Goal: Information Seeking & Learning: Check status

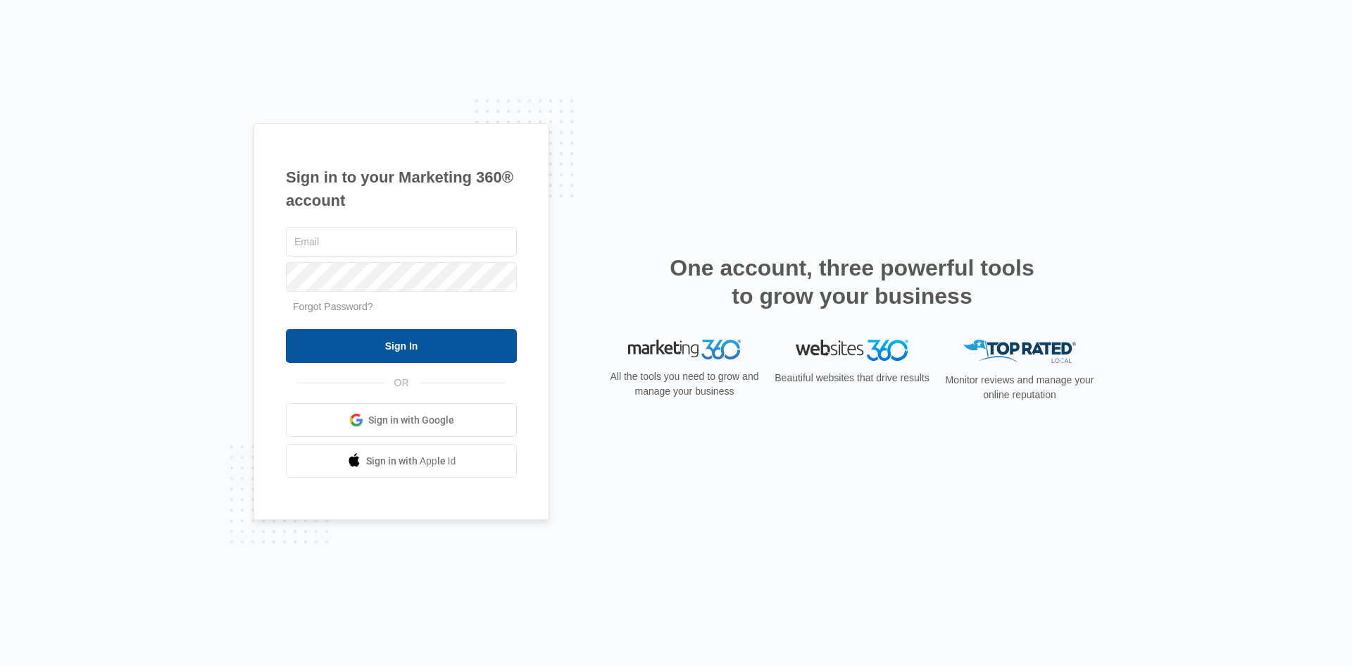
type input "[PERSON_NAME][EMAIL_ADDRESS][DOMAIN_NAME]"
click at [366, 342] on input "Sign In" at bounding box center [401, 346] width 231 height 34
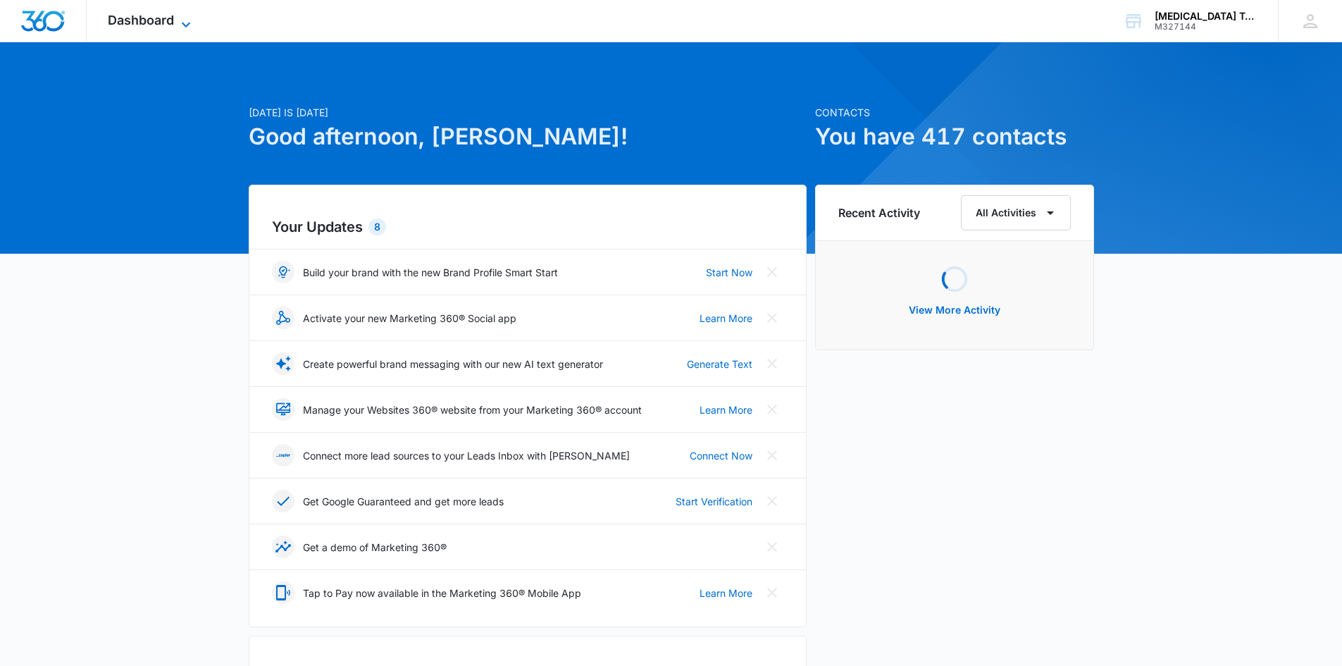
click at [173, 16] on span "Dashboard" at bounding box center [141, 20] width 66 height 15
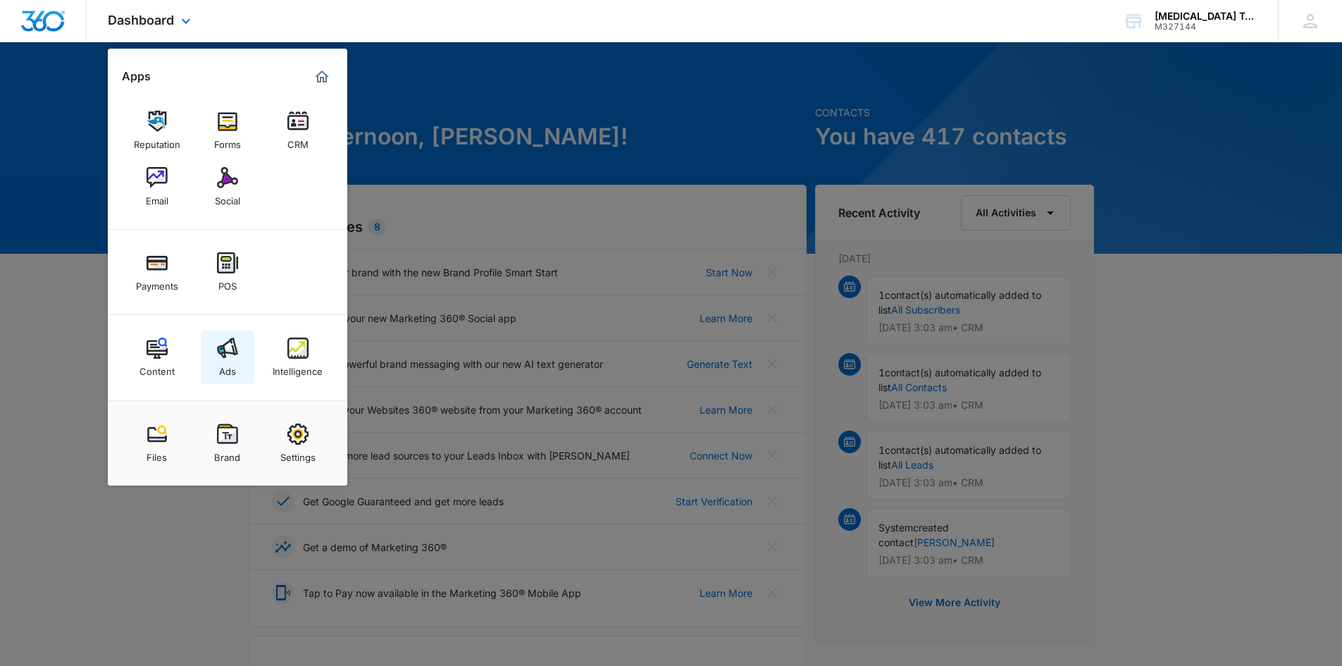
click at [236, 356] on img at bounding box center [227, 347] width 21 height 21
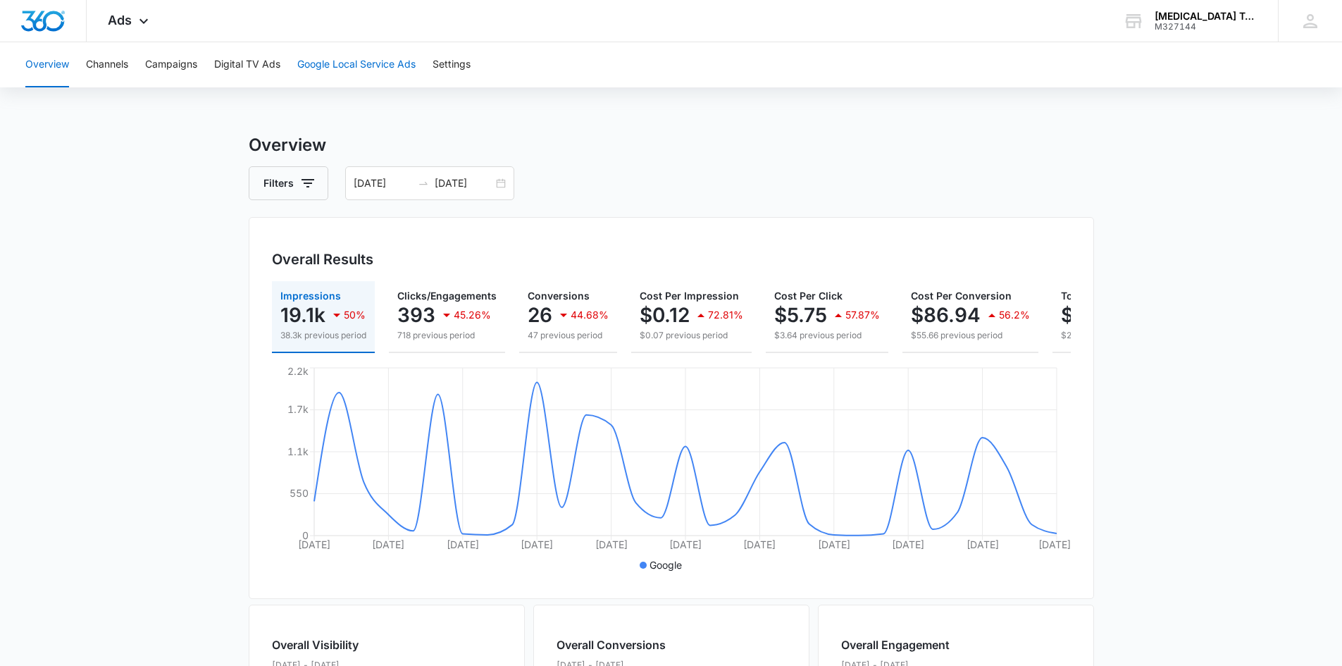
click at [336, 65] on button "Google Local Service Ads" at bounding box center [356, 64] width 118 height 45
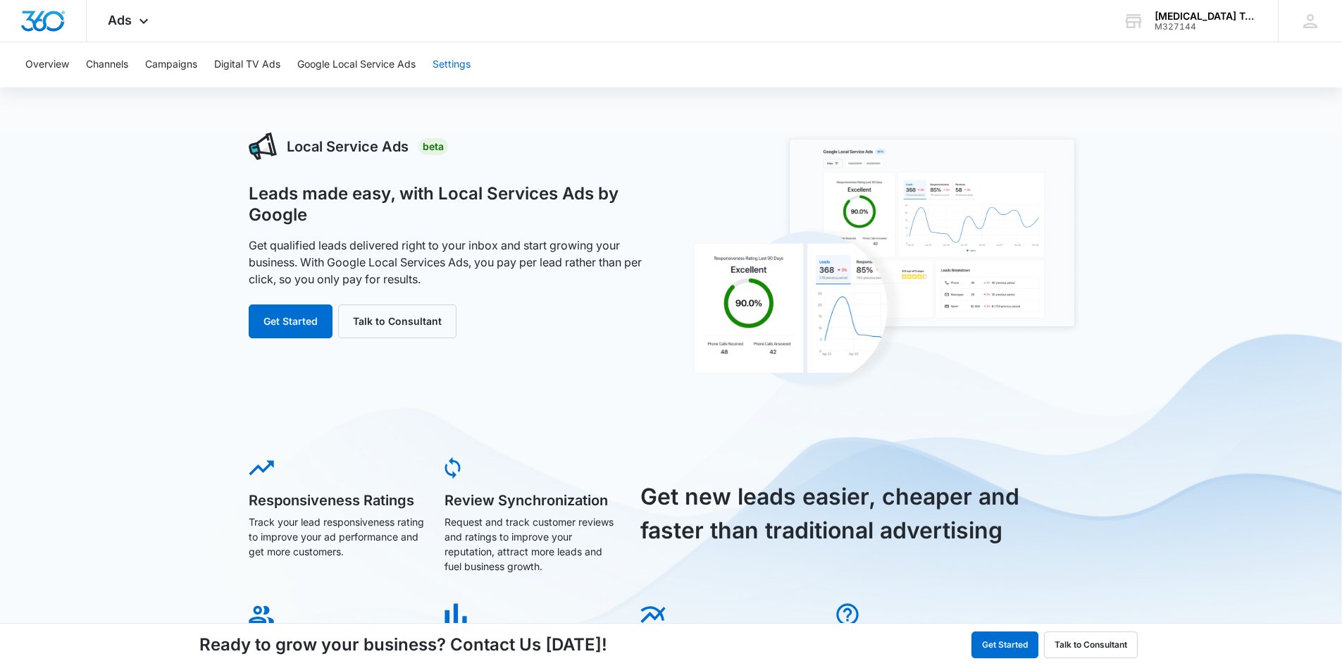
click at [460, 71] on button "Settings" at bounding box center [451, 64] width 38 height 45
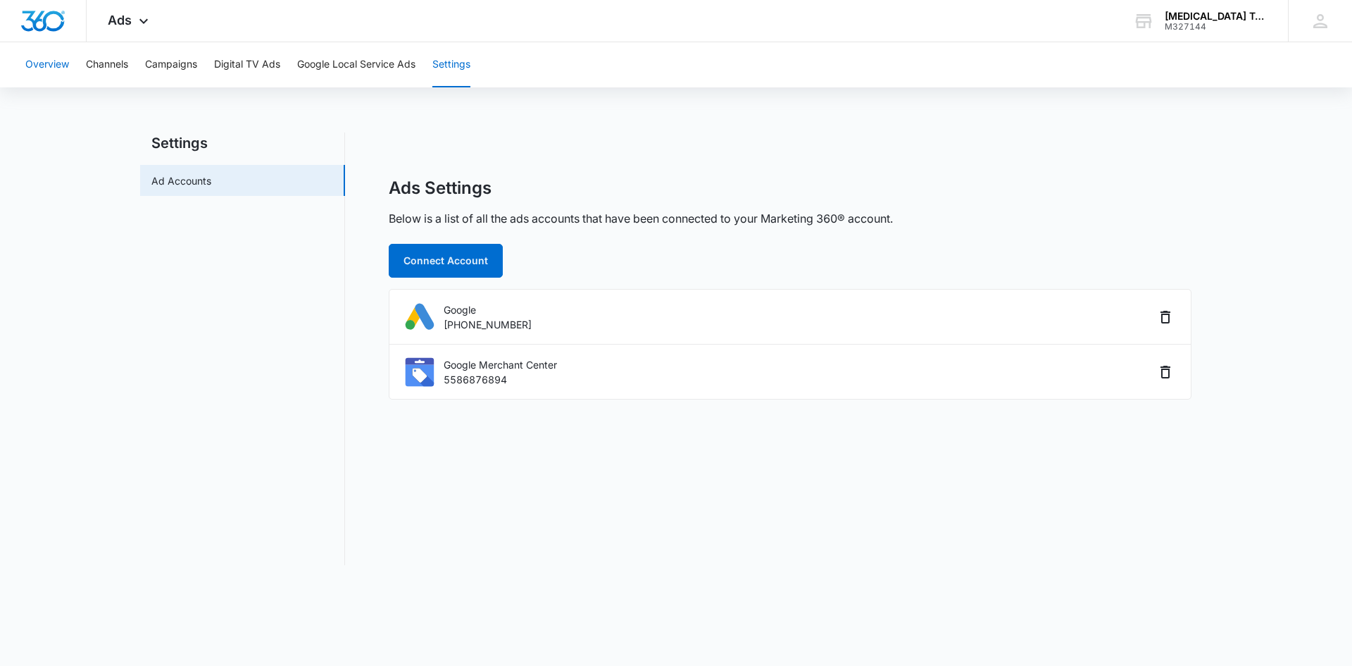
click at [54, 61] on button "Overview" at bounding box center [47, 64] width 44 height 45
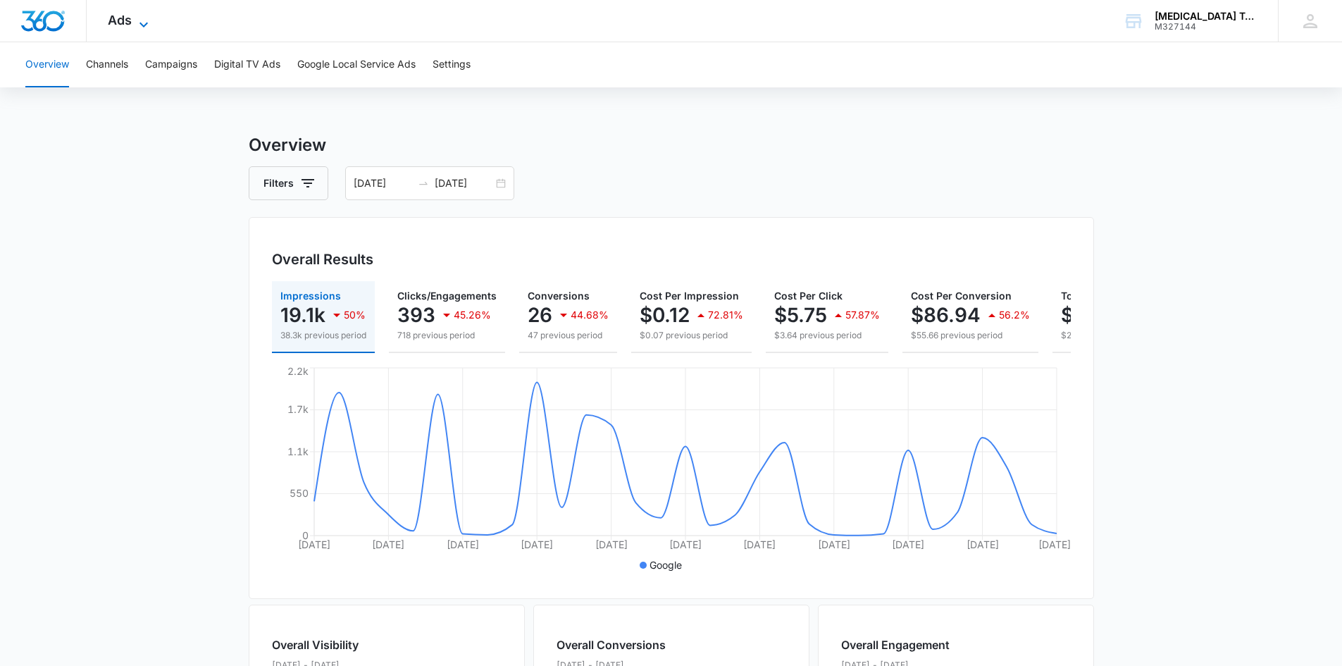
click at [139, 16] on icon at bounding box center [143, 24] width 17 height 17
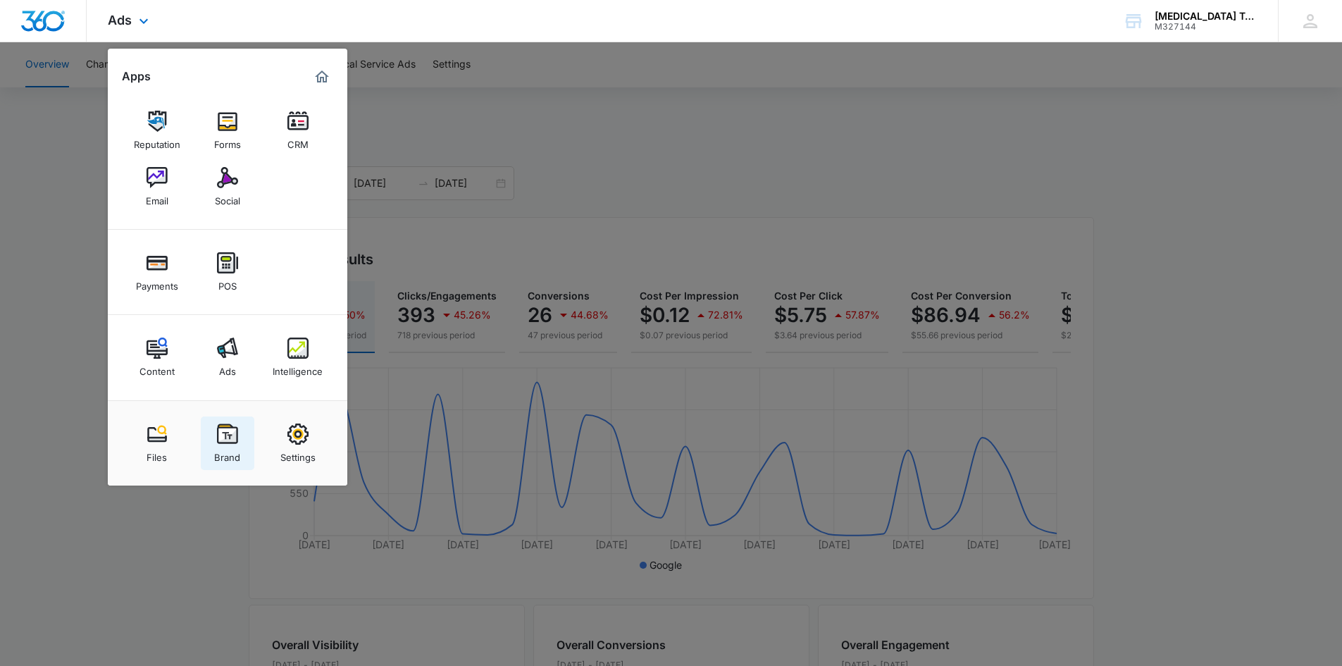
click at [223, 443] on img at bounding box center [227, 433] width 21 height 21
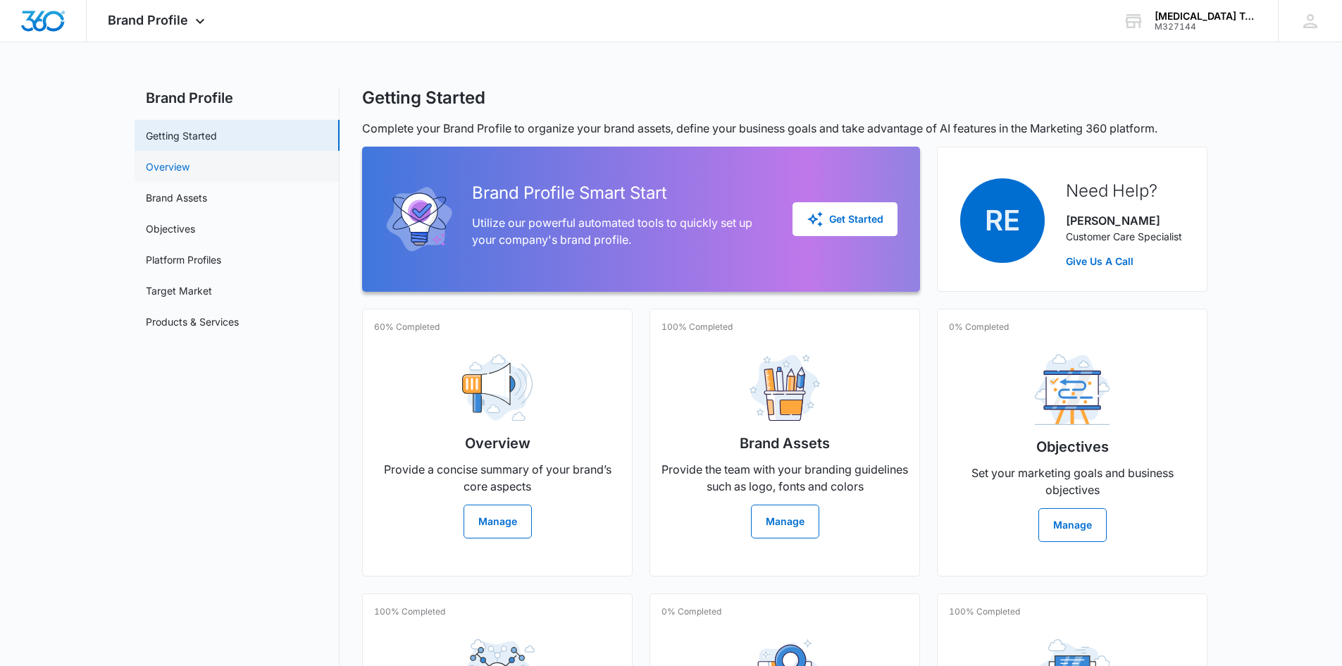
click at [183, 168] on link "Overview" at bounding box center [168, 166] width 44 height 15
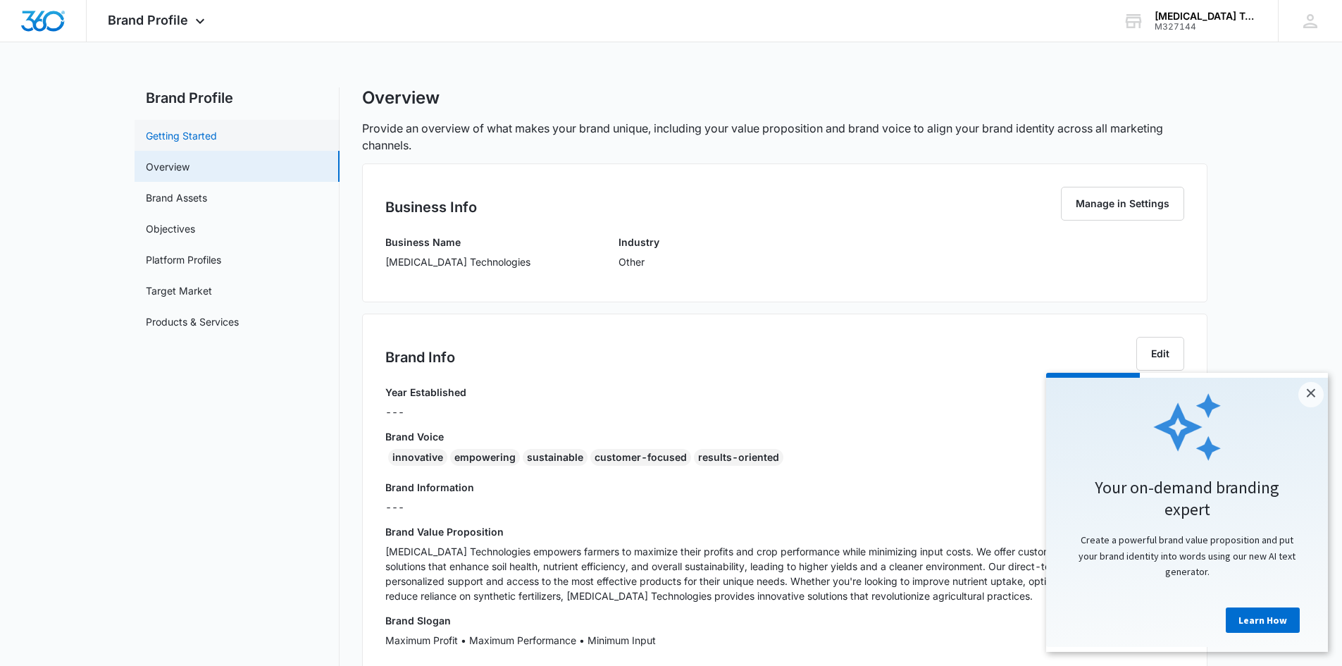
click at [192, 136] on link "Getting Started" at bounding box center [181, 135] width 71 height 15
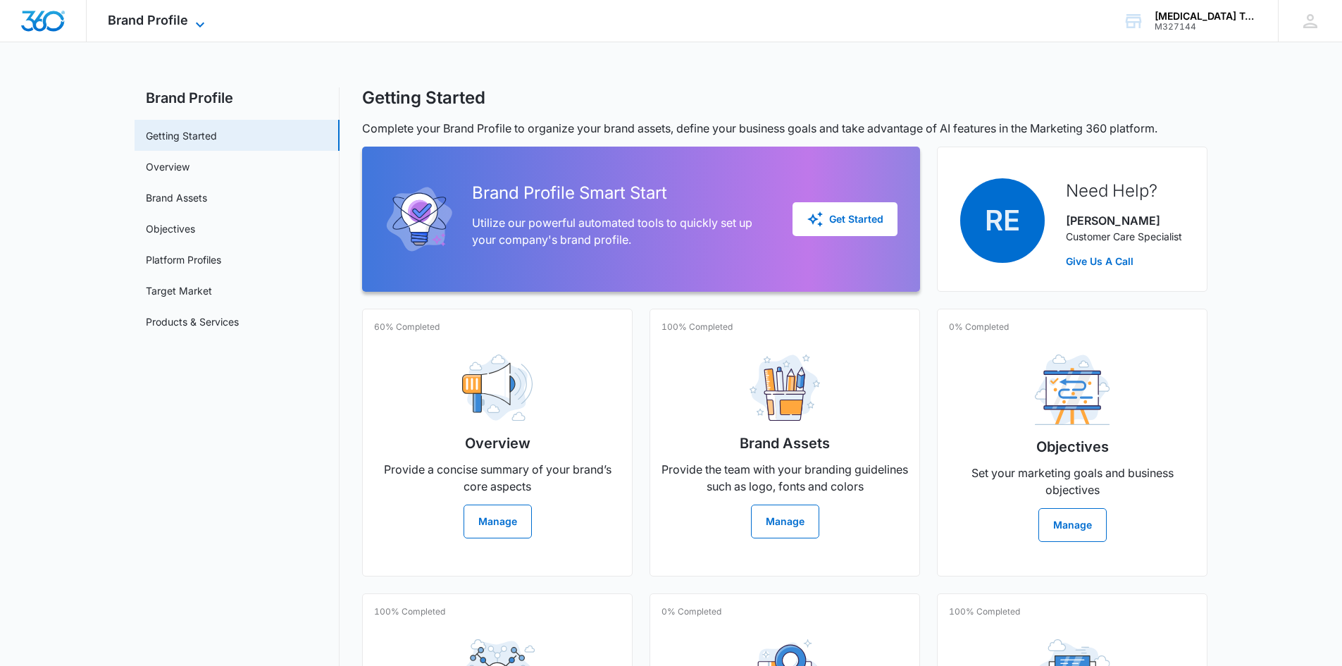
click at [199, 20] on icon at bounding box center [200, 24] width 17 height 17
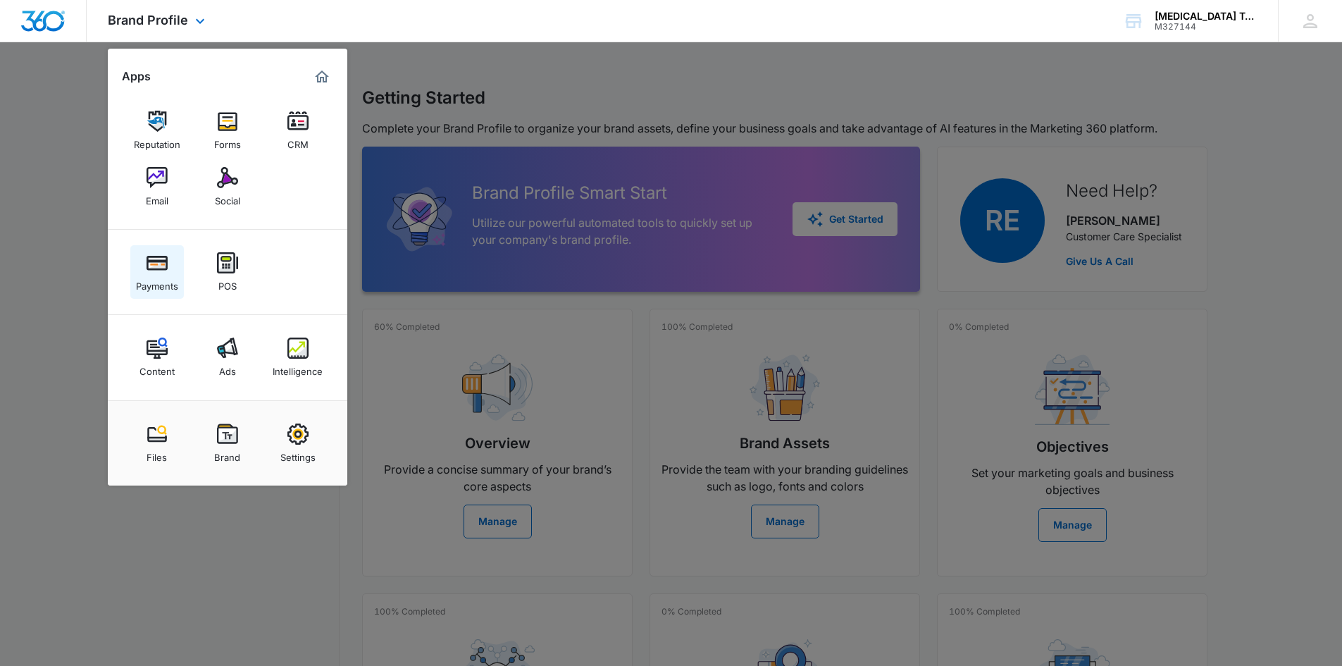
click at [165, 281] on div "Payments" at bounding box center [157, 282] width 42 height 18
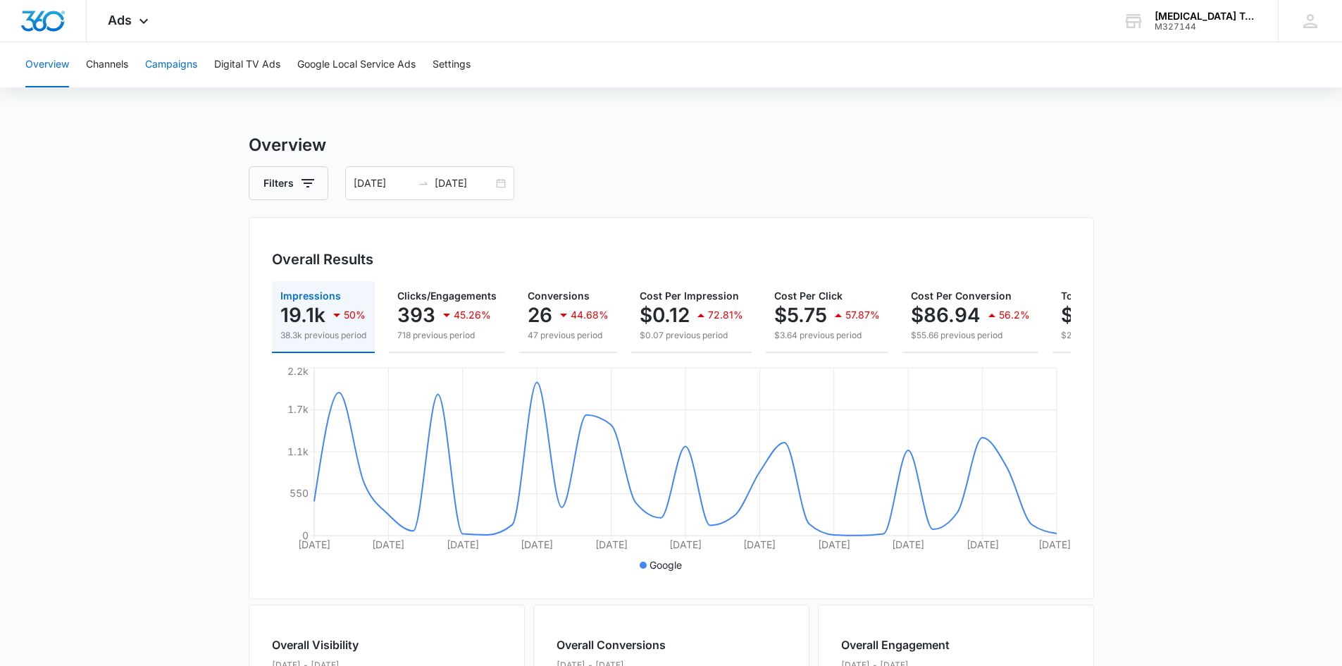
click at [168, 62] on button "Campaigns" at bounding box center [171, 64] width 52 height 45
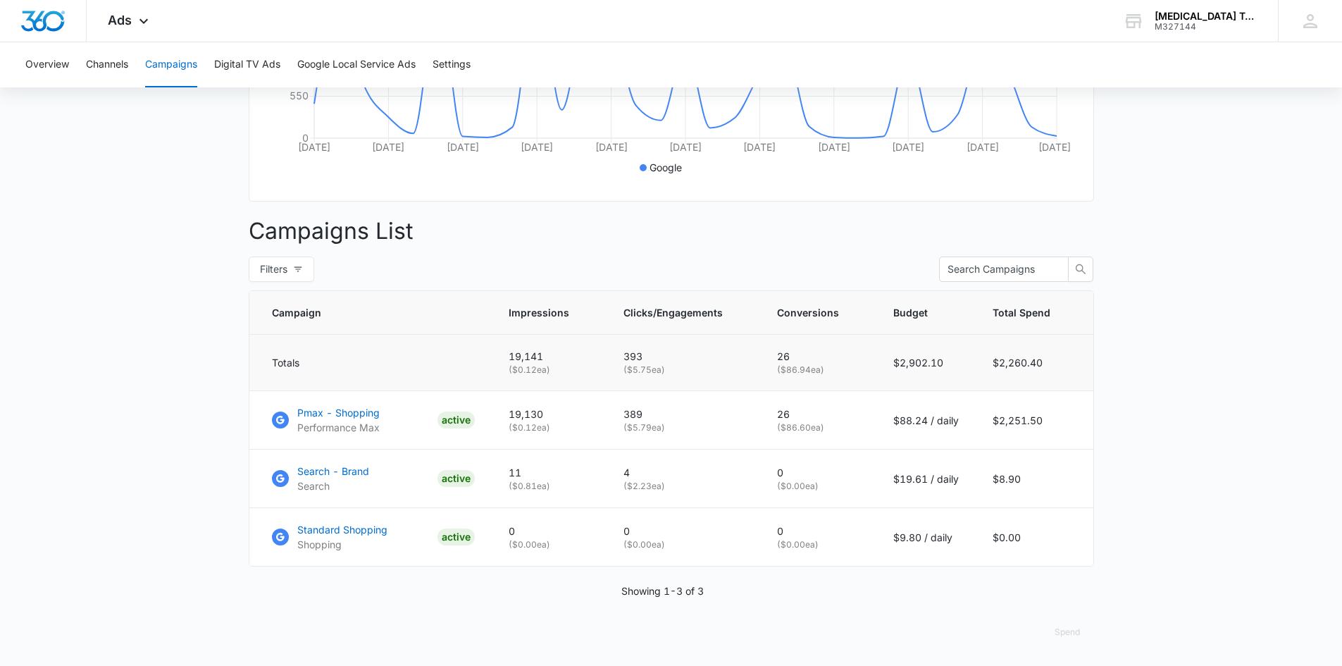
scroll to position [408, 0]
click at [294, 272] on icon "button" at bounding box center [298, 269] width 10 height 10
click at [135, 328] on input "All" at bounding box center [133, 333] width 11 height 11
click at [1183, 450] on main "Campaigns Filters 09/13/2025 10/13/2025 Overall Results Impressions 19.1k 50% 3…" at bounding box center [671, 200] width 1342 height 930
click at [313, 272] on icon "button" at bounding box center [312, 269] width 10 height 10
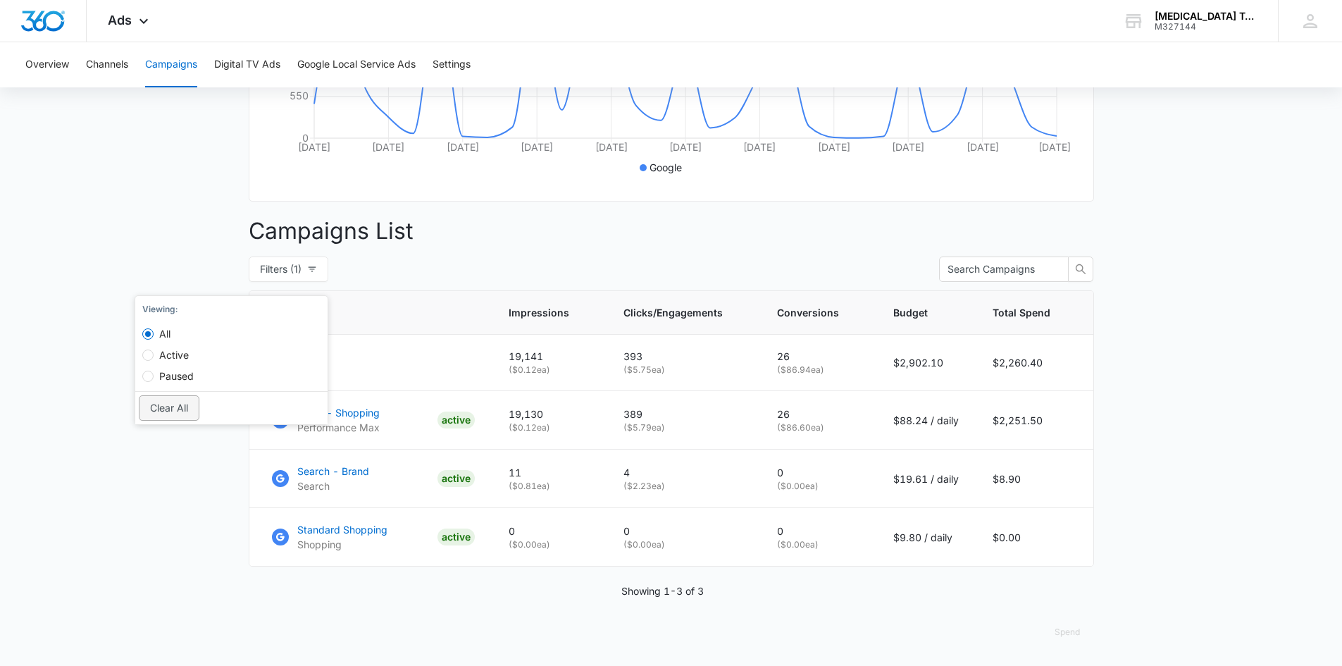
click at [163, 395] on button "Clear All" at bounding box center [169, 407] width 61 height 25
radio input "false"
click at [165, 439] on main "Campaigns Filters 09/13/2025 10/13/2025 Overall Results Impressions 19.1k 50% 3…" at bounding box center [671, 200] width 1342 height 930
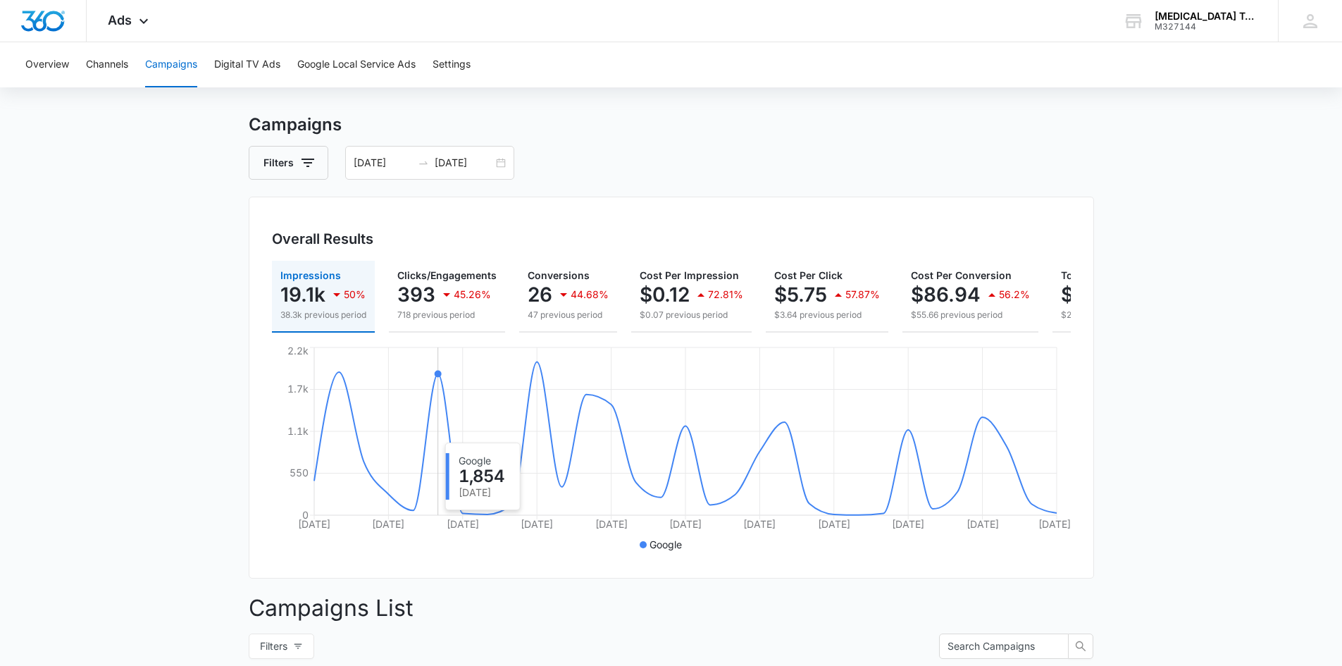
scroll to position [0, 0]
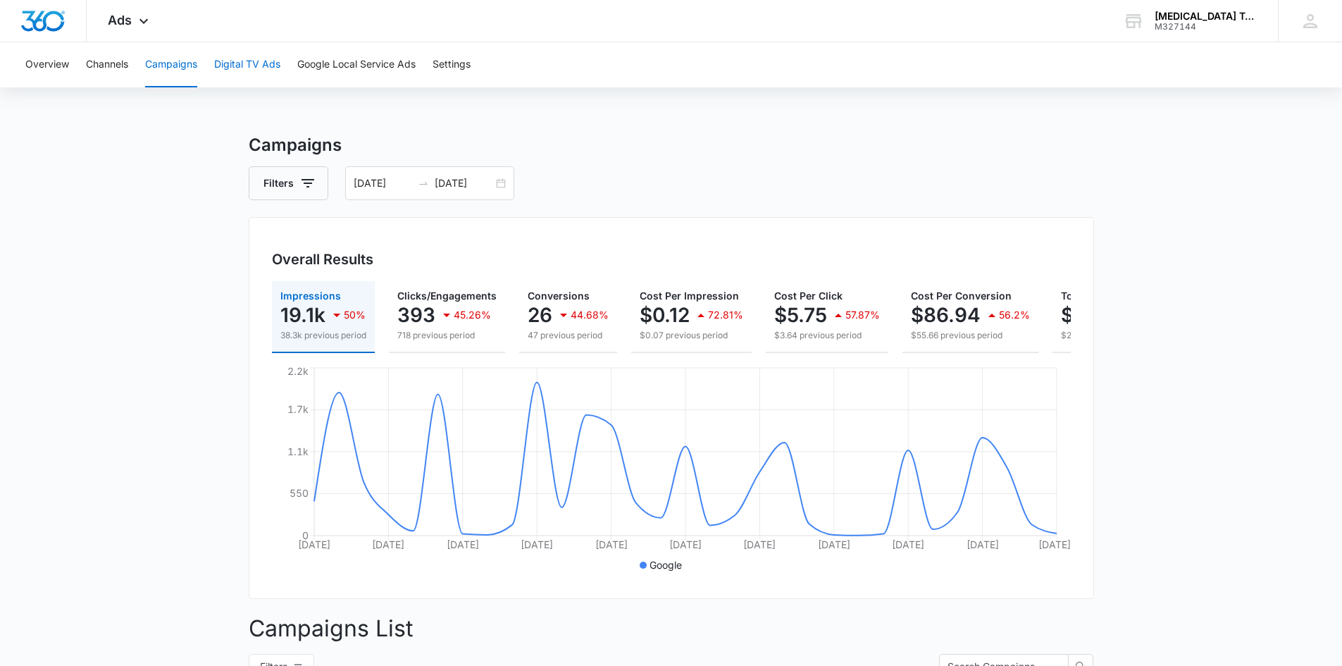
click at [243, 60] on button "Digital TV Ads" at bounding box center [247, 64] width 66 height 45
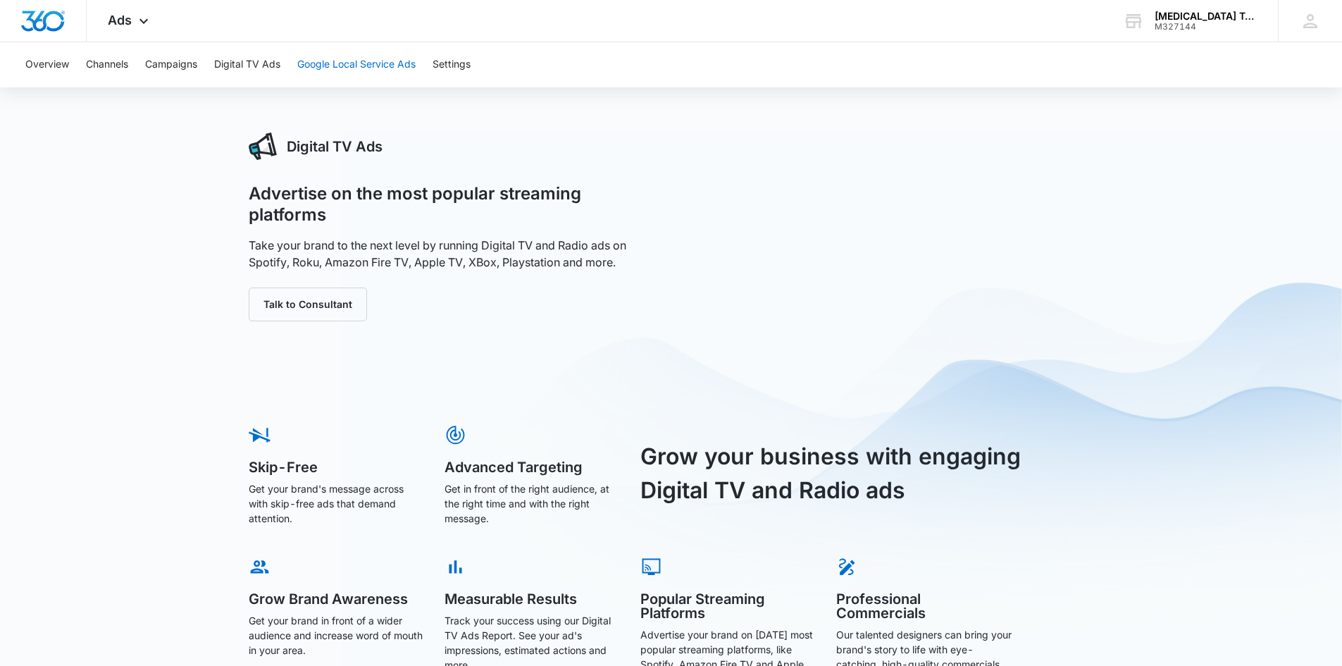
click at [325, 65] on button "Google Local Service Ads" at bounding box center [356, 64] width 118 height 45
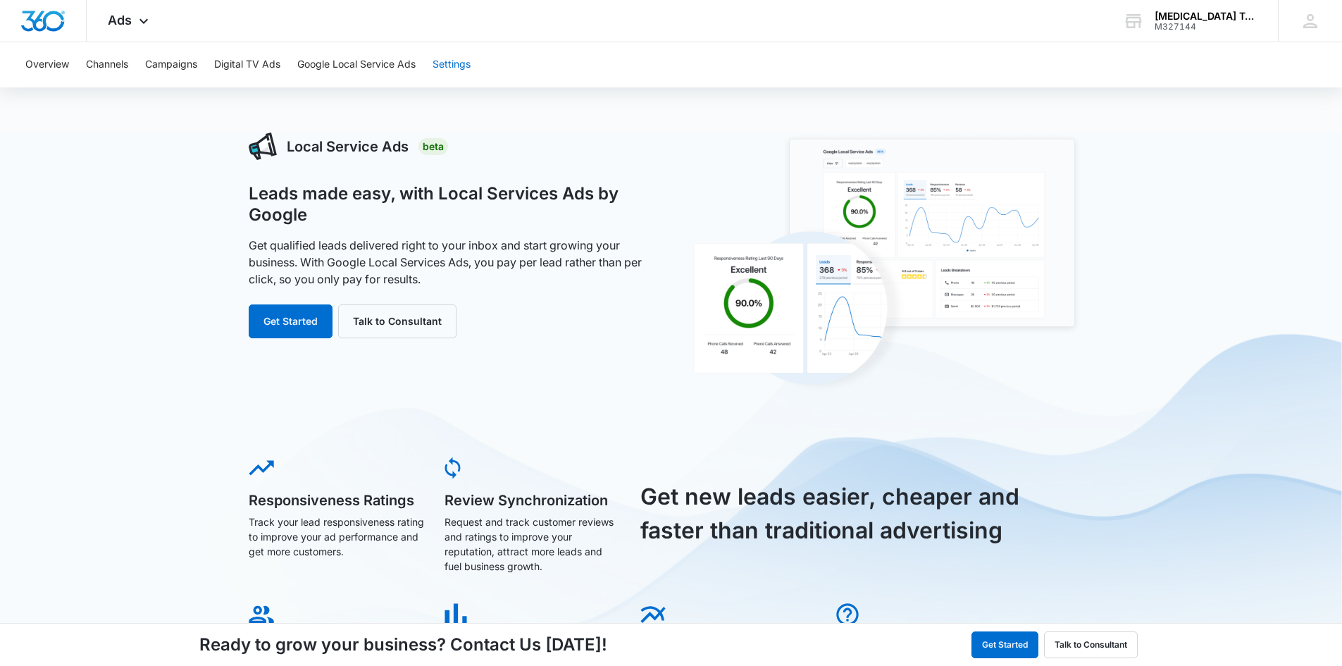
click at [449, 63] on button "Settings" at bounding box center [451, 64] width 38 height 45
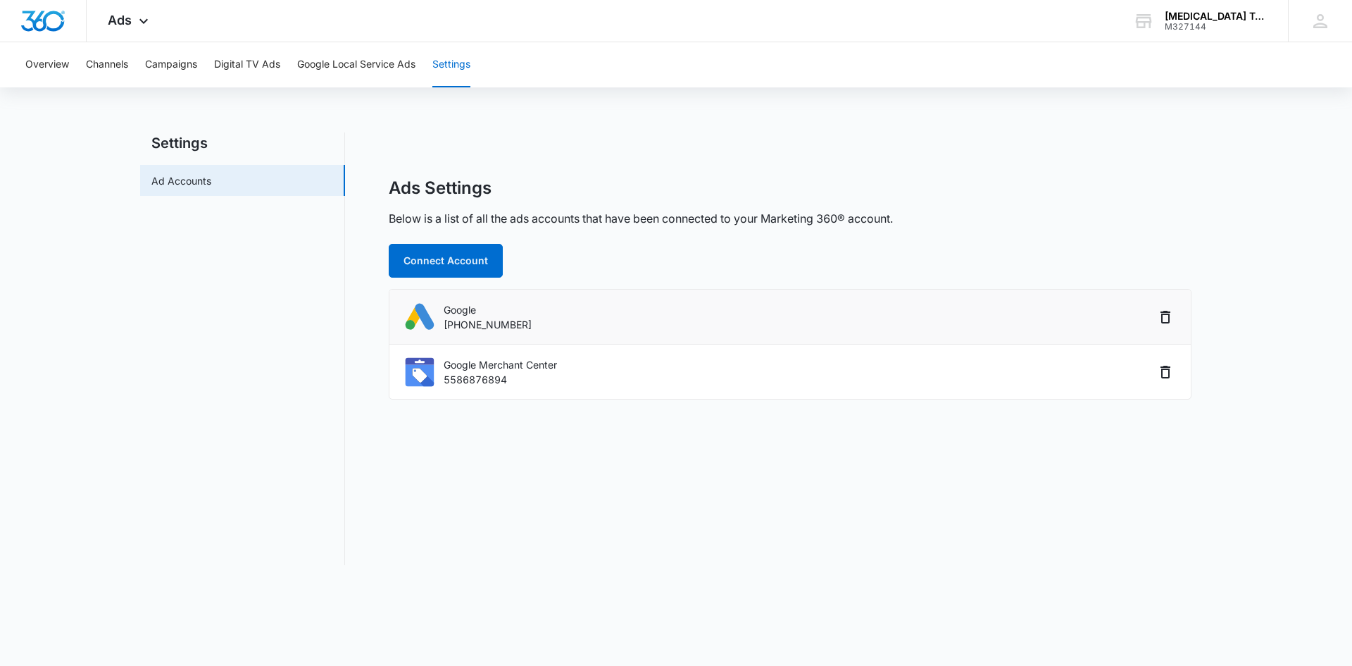
click at [490, 320] on p "[PHONE_NUMBER]" at bounding box center [488, 324] width 88 height 15
click at [467, 372] on p "5586876894" at bounding box center [500, 379] width 113 height 15
click at [99, 62] on button "Channels" at bounding box center [107, 64] width 42 height 45
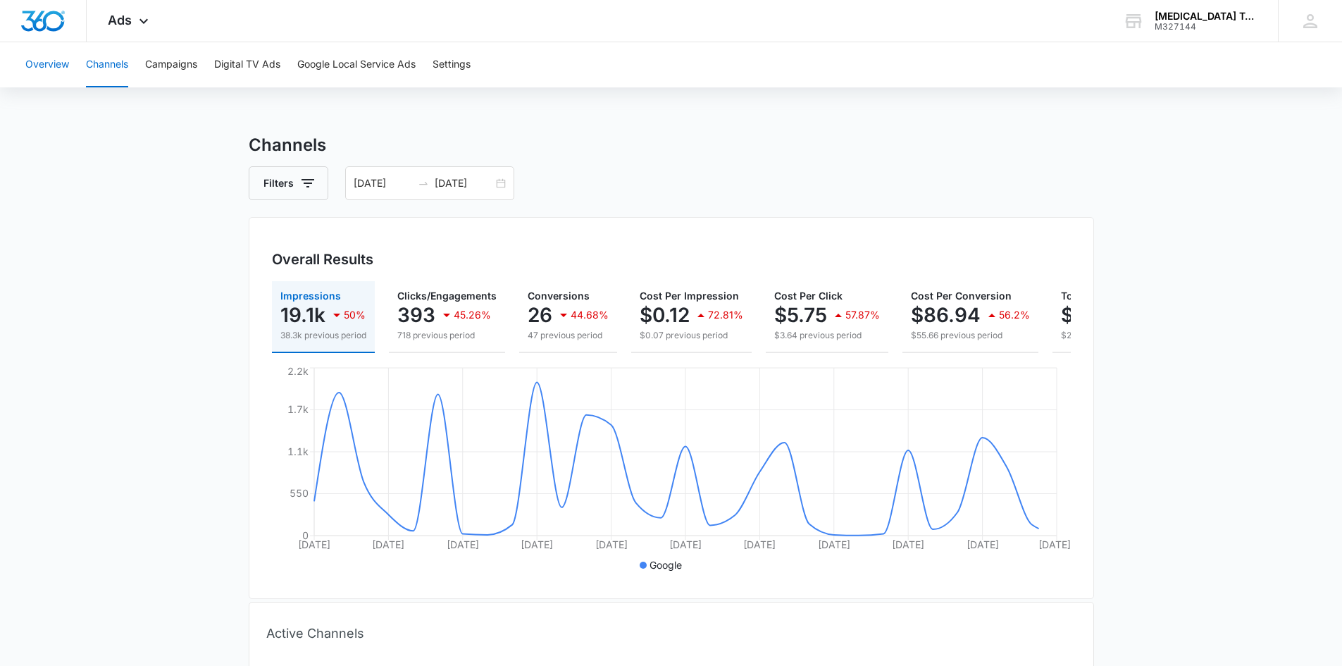
click at [42, 61] on button "Overview" at bounding box center [47, 64] width 44 height 45
click at [119, 66] on button "Channels" at bounding box center [107, 64] width 42 height 45
click at [180, 59] on button "Campaigns" at bounding box center [171, 64] width 52 height 45
click at [501, 186] on div "09/13/2025 10/13/2025" at bounding box center [429, 183] width 169 height 34
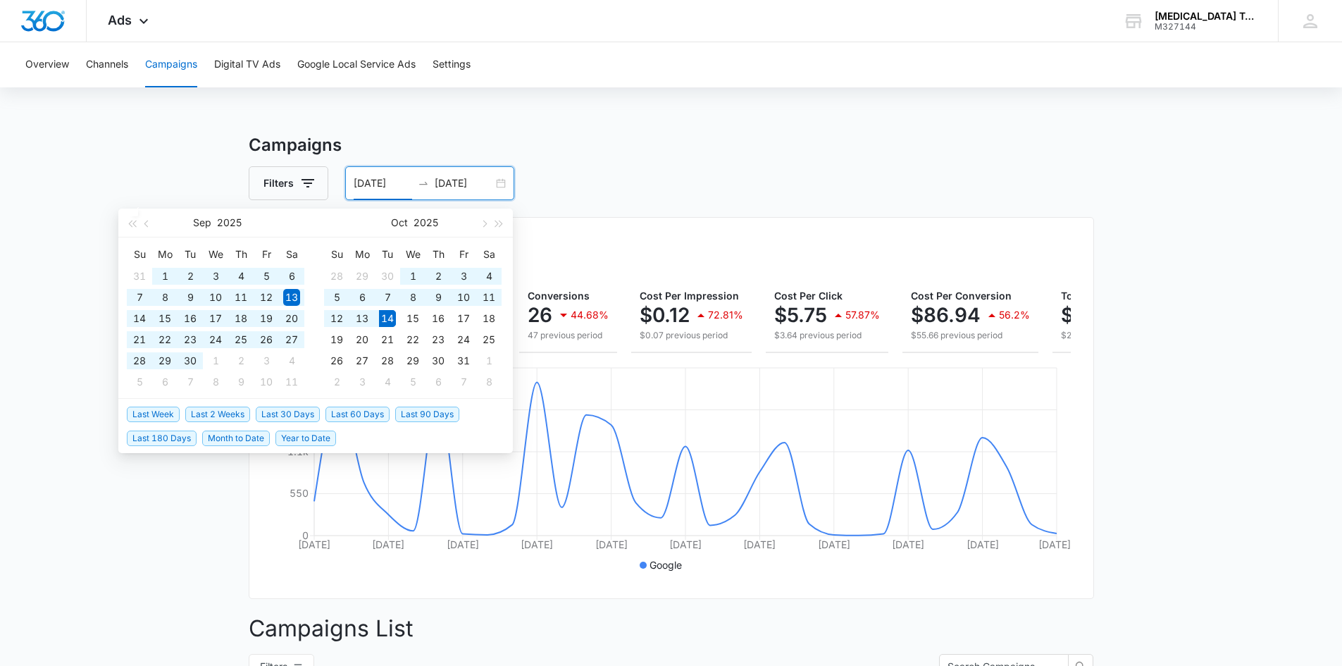
click at [160, 437] on span "Last 180 Days" at bounding box center [162, 437] width 70 height 15
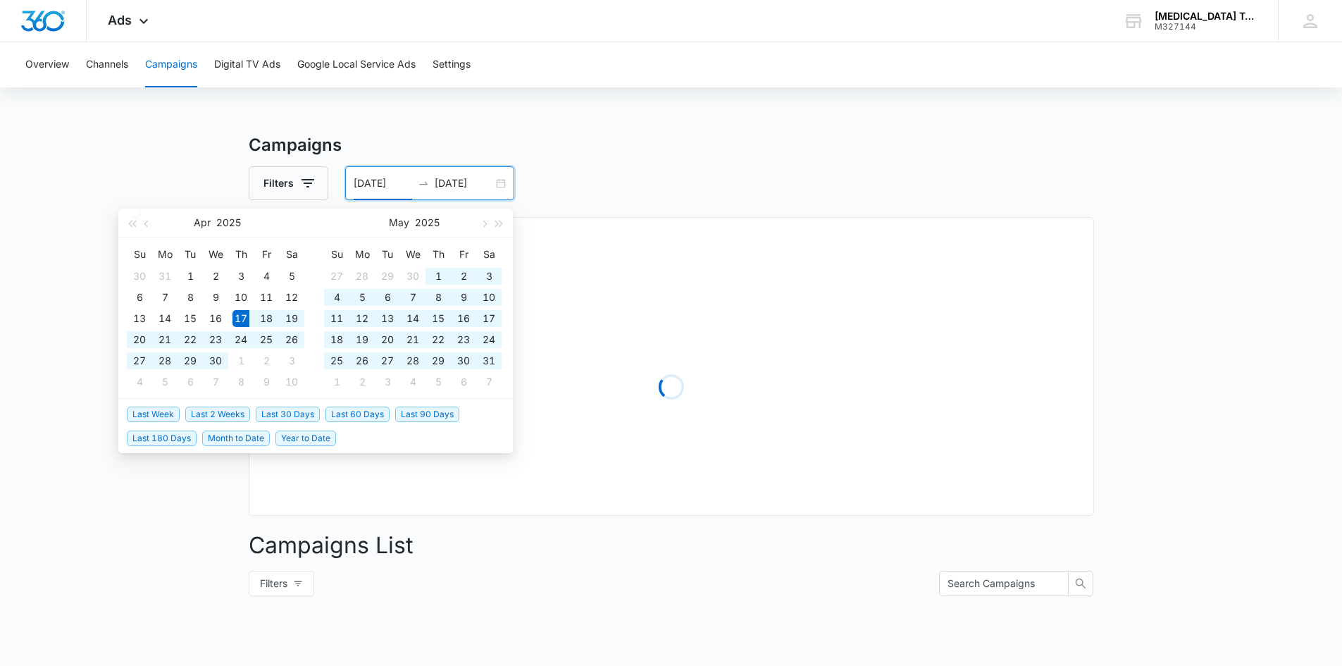
type input "04/17/2025"
type input "10/14/2025"
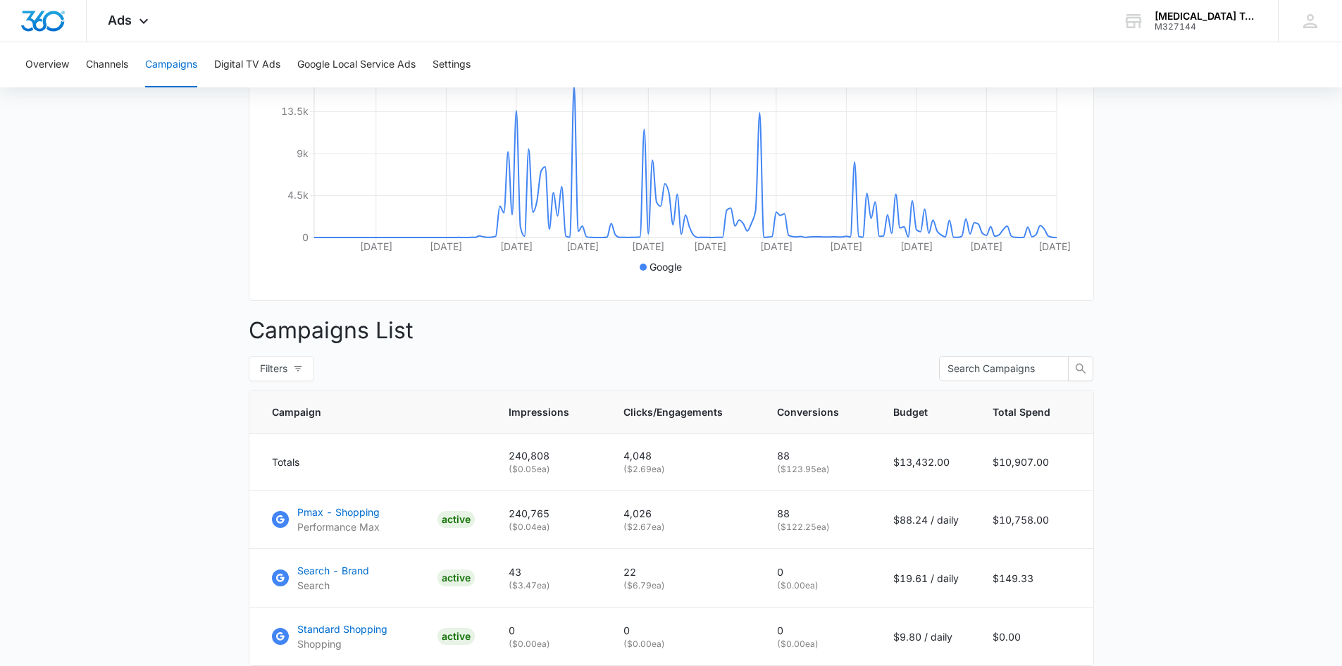
scroll to position [387, 0]
